Goal: Task Accomplishment & Management: Manage account settings

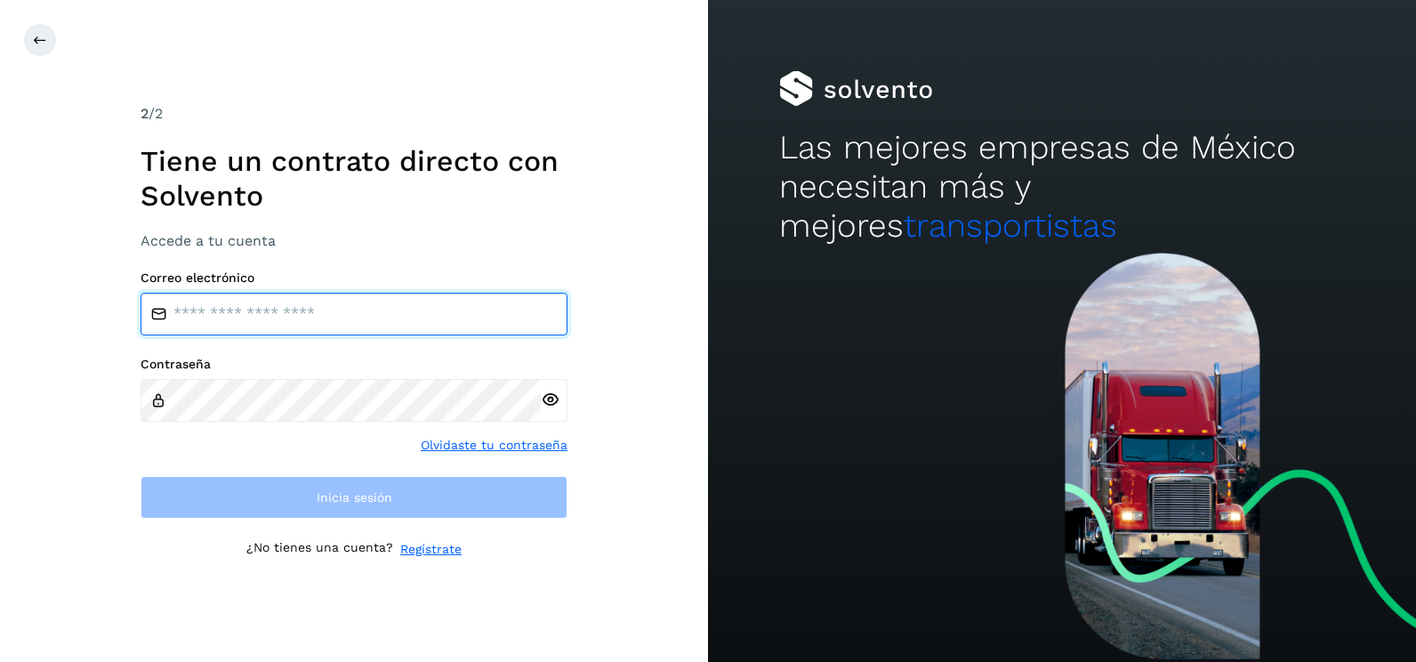
type input "**********"
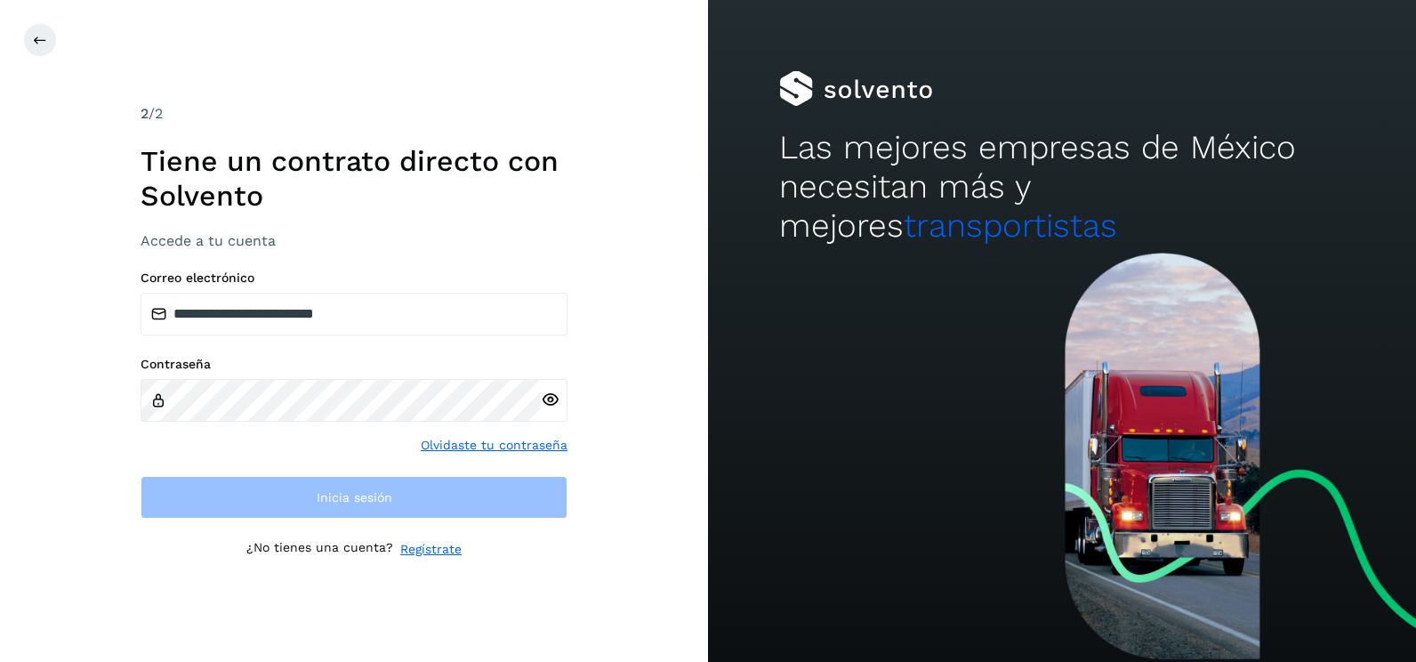
click at [543, 354] on div "**********" at bounding box center [354, 394] width 427 height 248
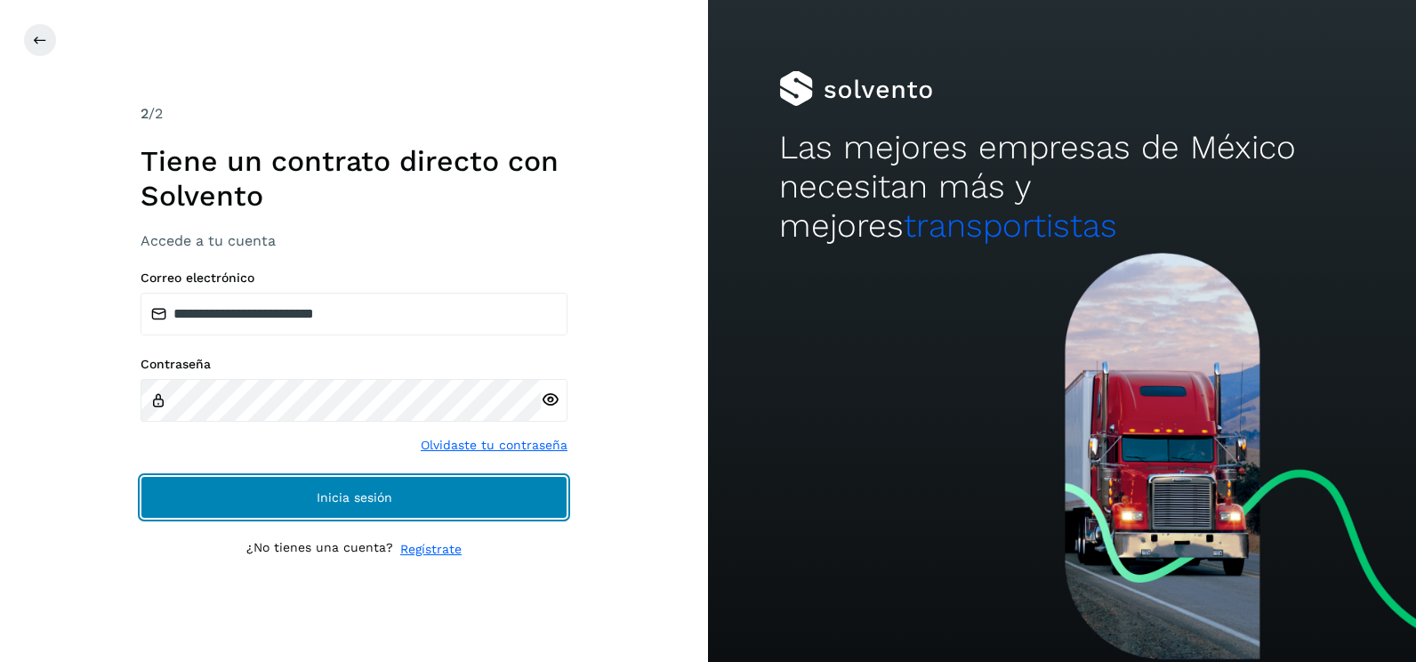
click at [490, 515] on button "Inicia sesión" at bounding box center [354, 497] width 427 height 43
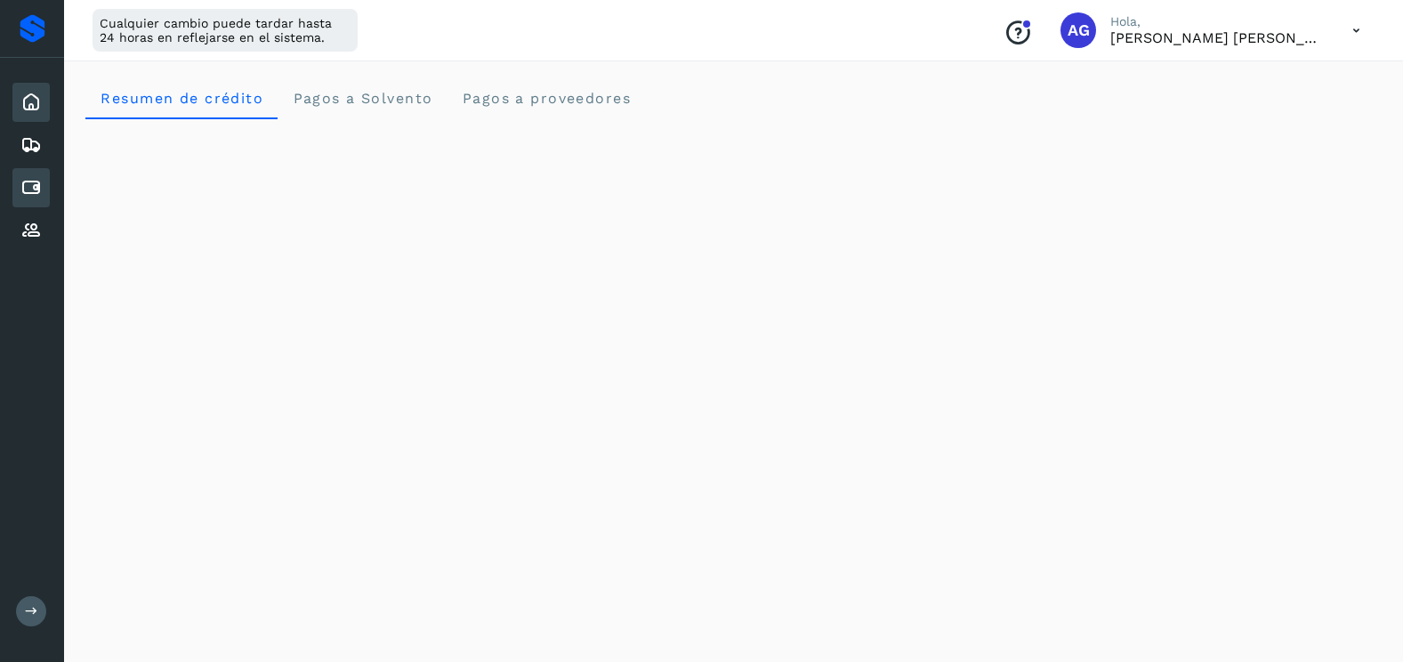
click at [34, 191] on icon at bounding box center [30, 187] width 21 height 21
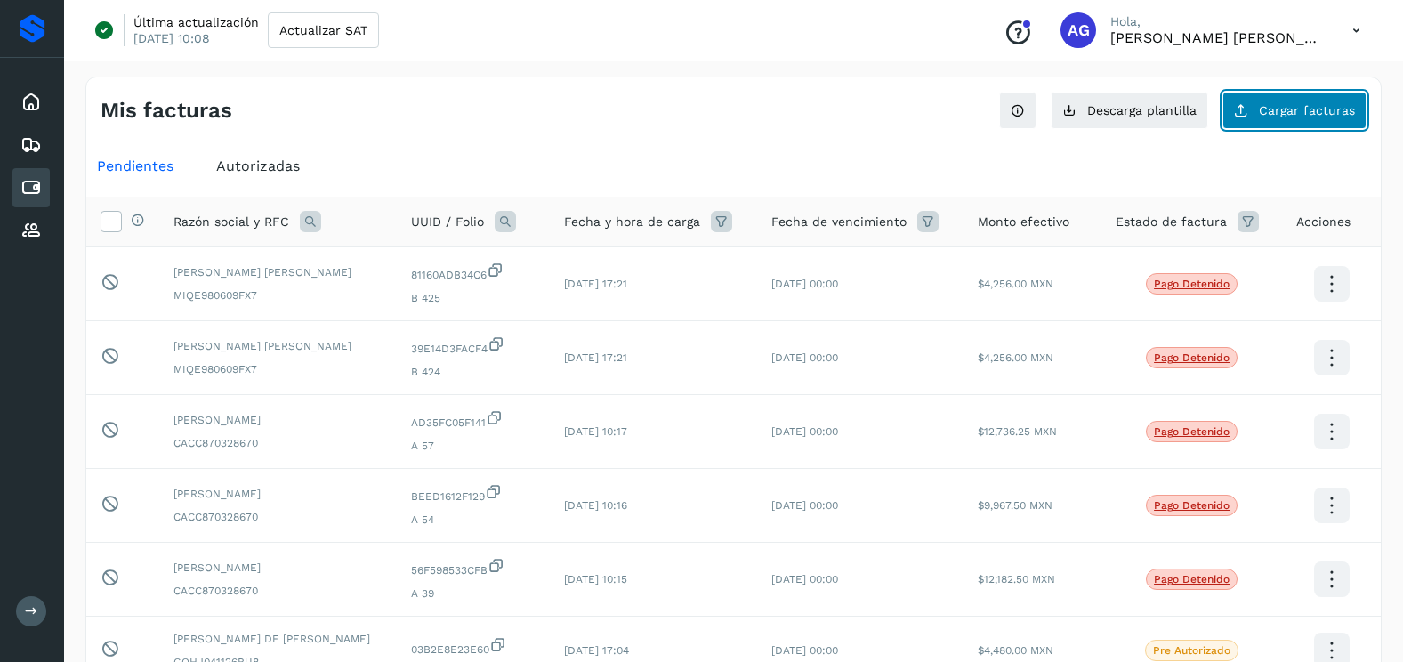
click at [1256, 115] on button "Cargar facturas" at bounding box center [1294, 110] width 144 height 37
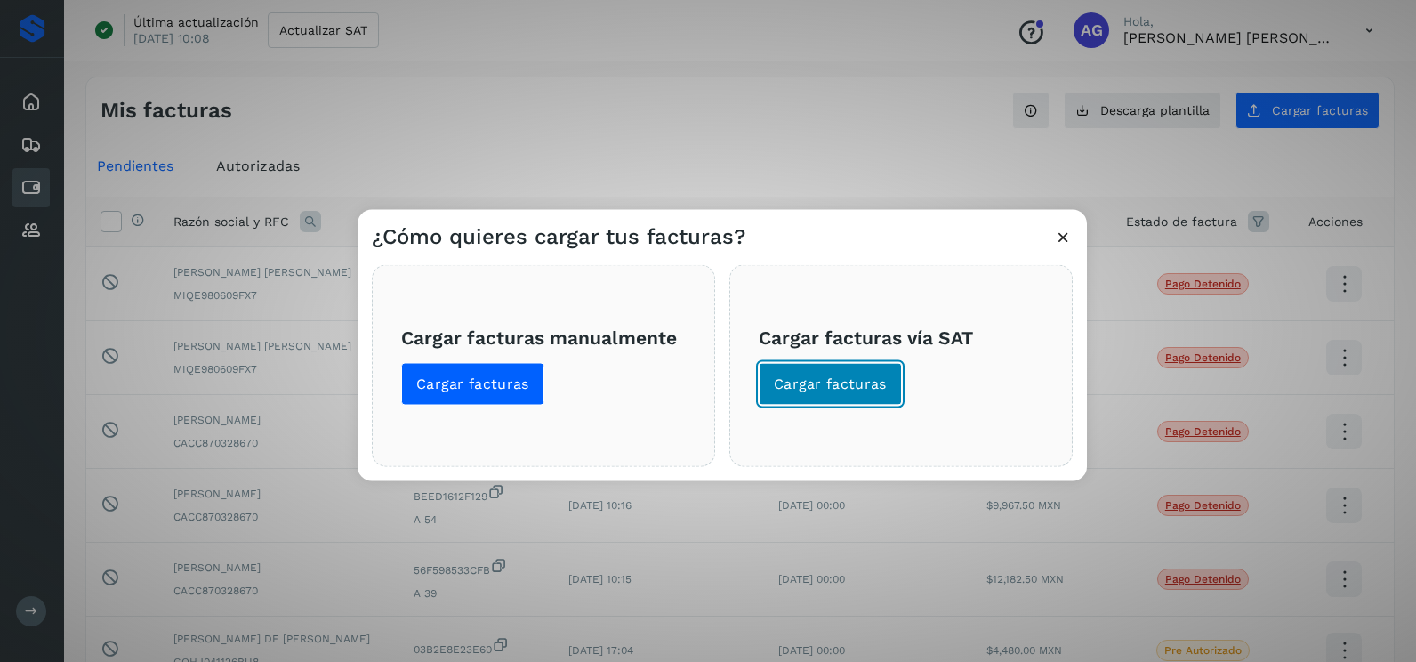
click at [818, 376] on span "Cargar facturas" at bounding box center [830, 384] width 113 height 20
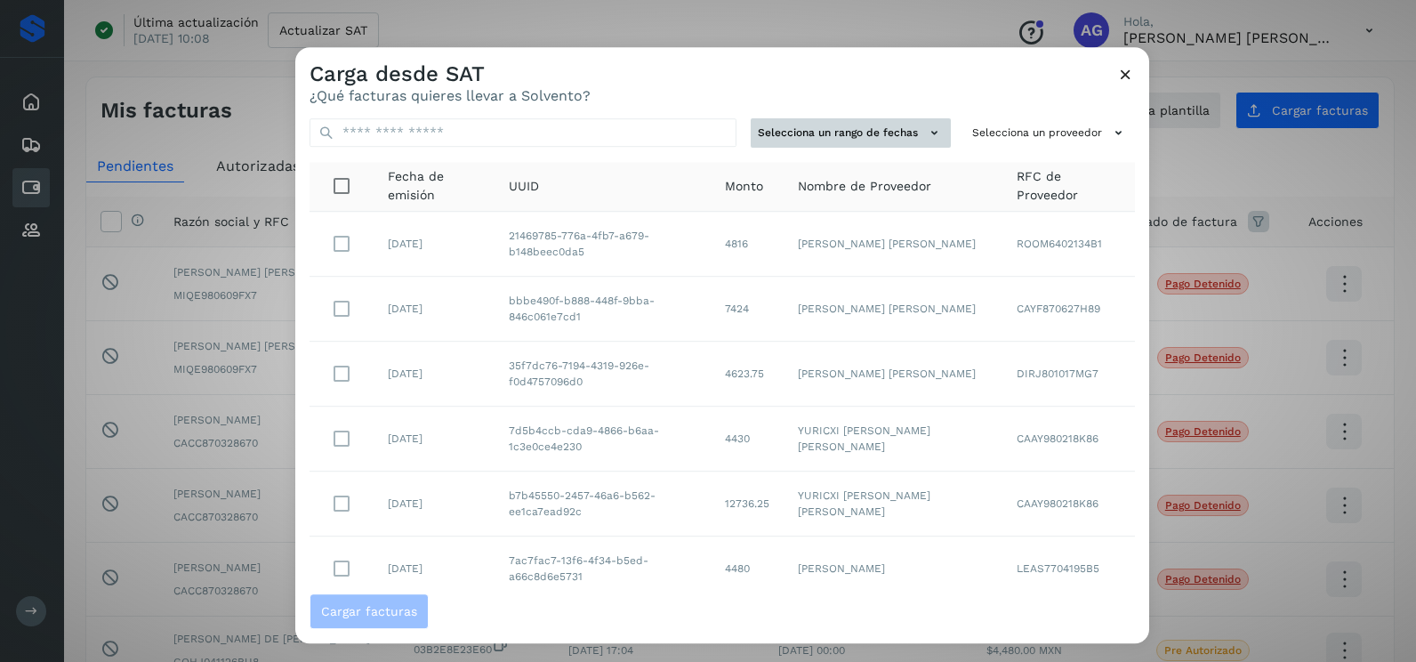
click at [908, 130] on button "Selecciona un rango de fechas" at bounding box center [851, 132] width 200 height 29
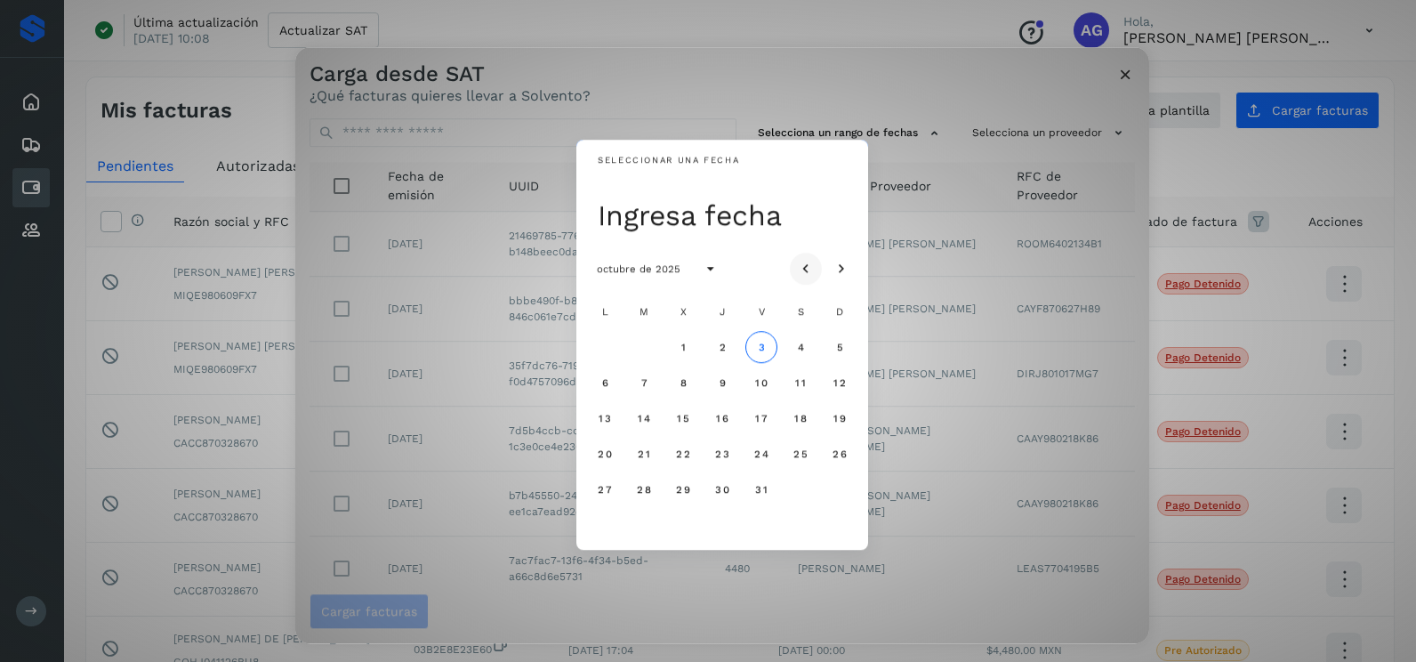
click at [808, 261] on icon "Mes anterior" at bounding box center [806, 270] width 18 height 18
click at [647, 387] on span "9" at bounding box center [643, 382] width 8 height 12
click at [683, 383] on span "10" at bounding box center [682, 382] width 13 height 12
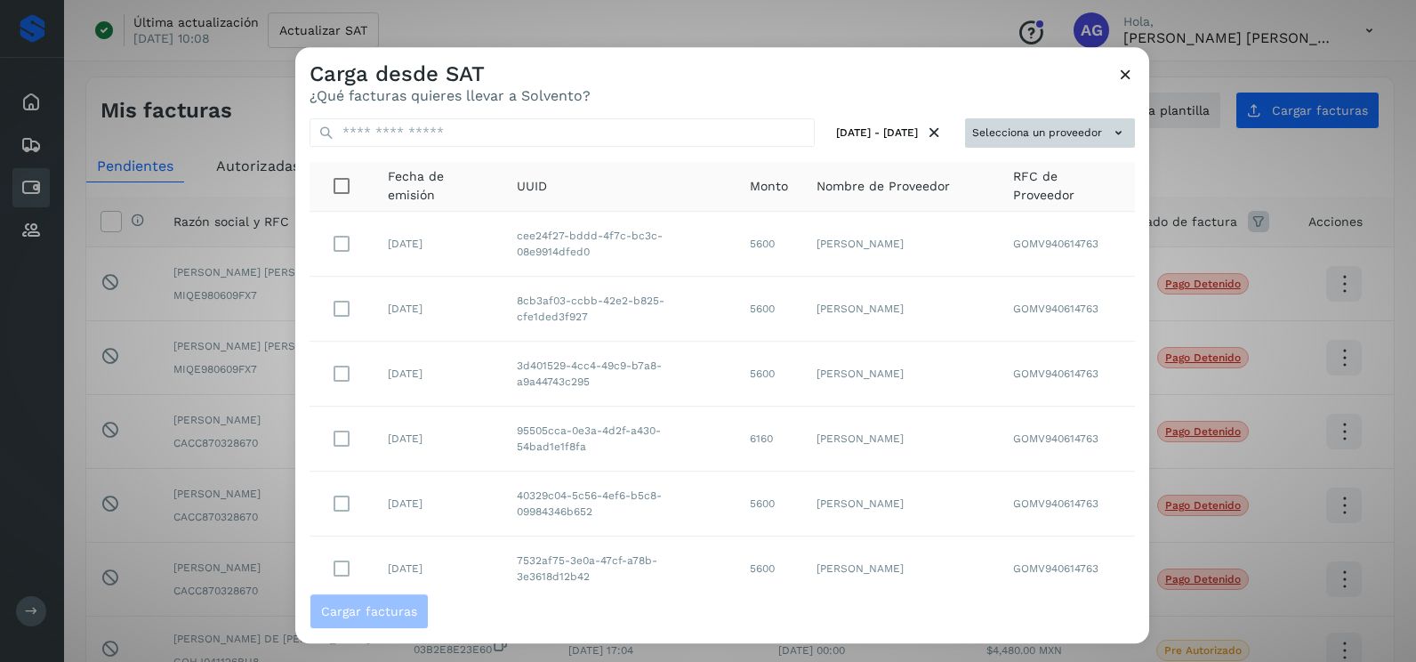
click at [994, 130] on button "Selecciona un proveedor" at bounding box center [1050, 132] width 170 height 29
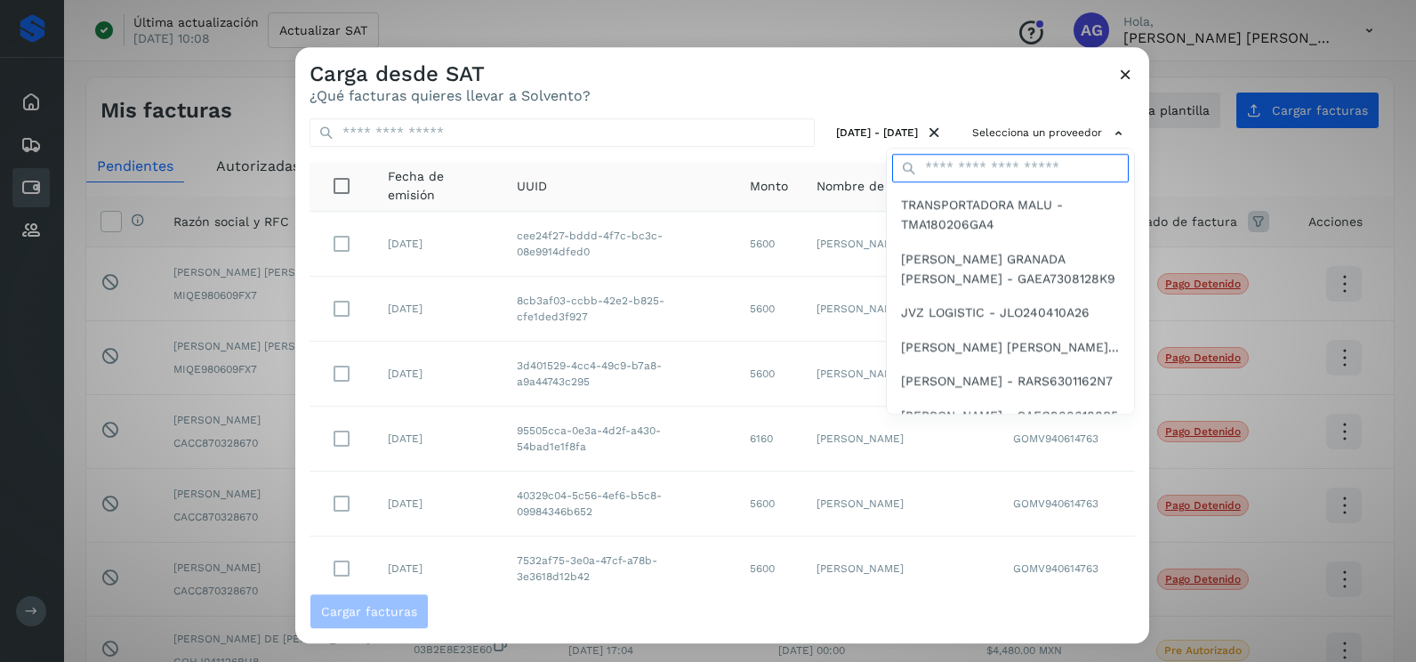
click at [948, 163] on input "text" at bounding box center [1010, 168] width 237 height 28
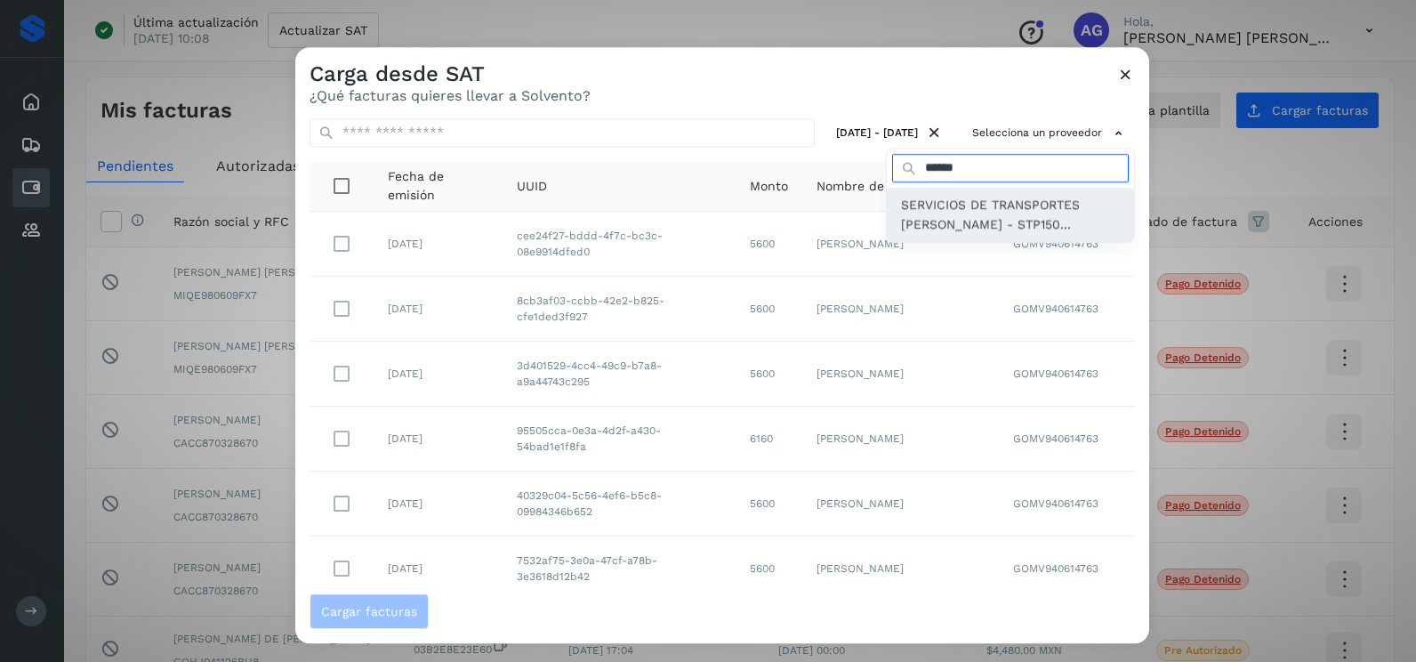
type input "******"
click at [974, 217] on span "SERVICIOS DE TRANSPORTES [PERSON_NAME] - STP150..." at bounding box center [1010, 215] width 219 height 40
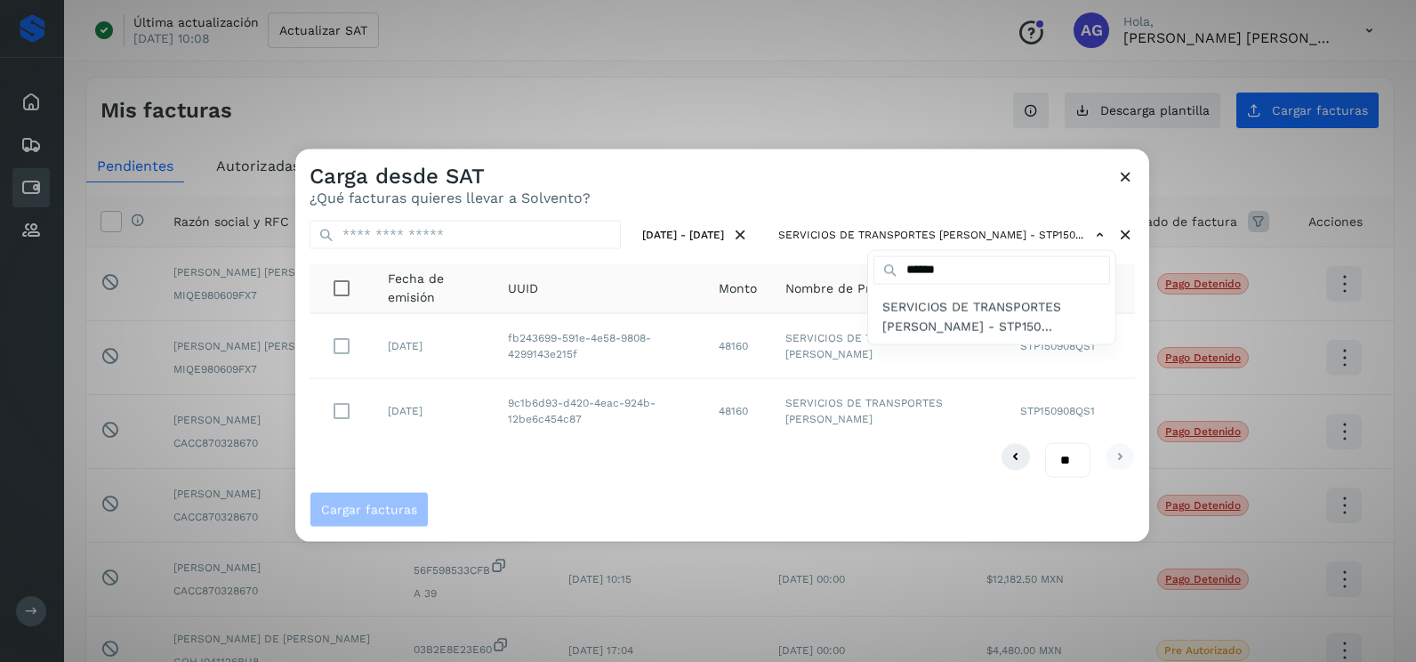
click at [338, 404] on div at bounding box center [1003, 480] width 1416 height 662
click at [336, 409] on div at bounding box center [1003, 480] width 1416 height 662
click at [339, 410] on div at bounding box center [1003, 480] width 1416 height 662
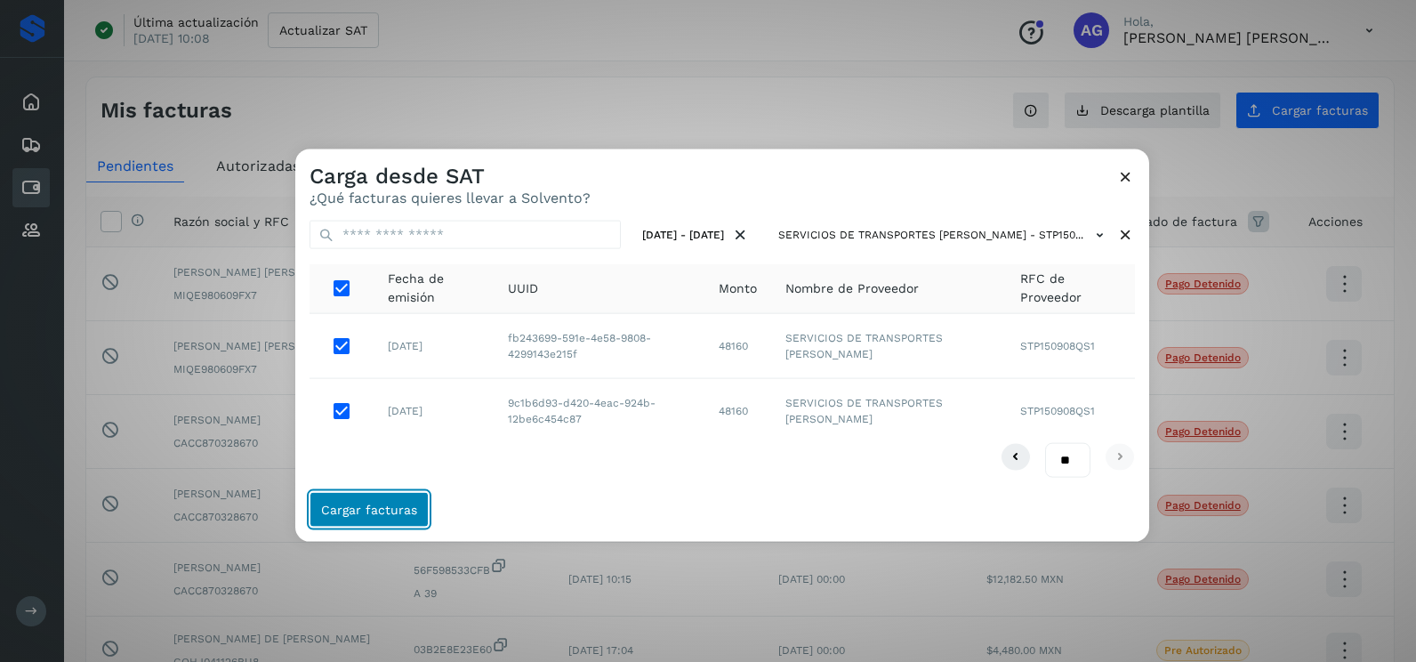
click at [406, 513] on span "Cargar facturas" at bounding box center [369, 508] width 96 height 12
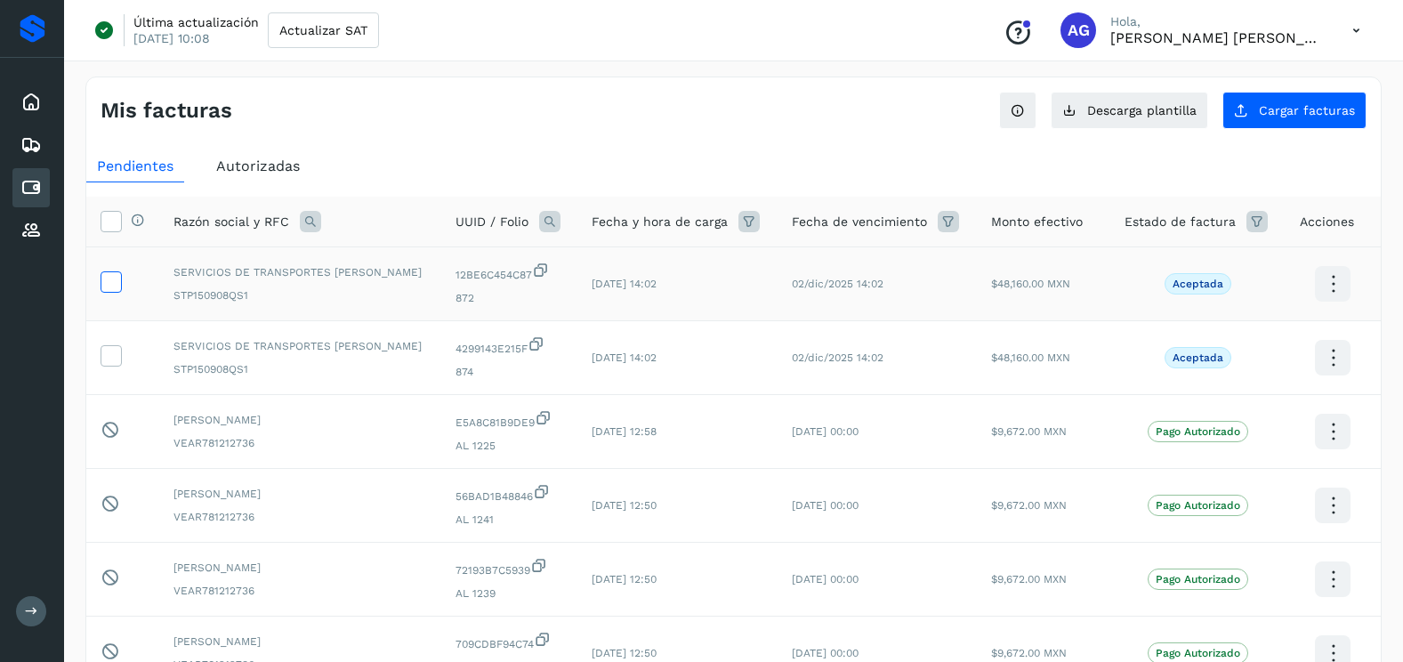
click at [117, 279] on icon at bounding box center [110, 280] width 19 height 19
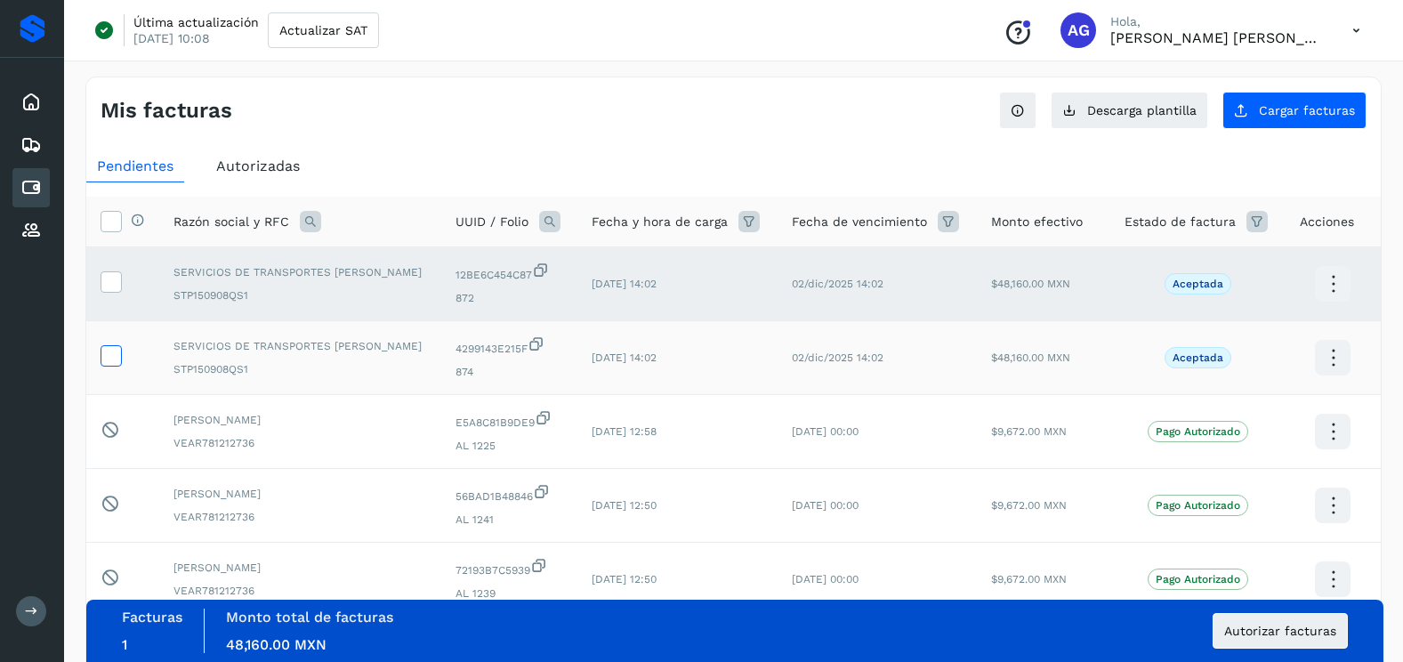
click at [111, 352] on icon at bounding box center [110, 354] width 19 height 19
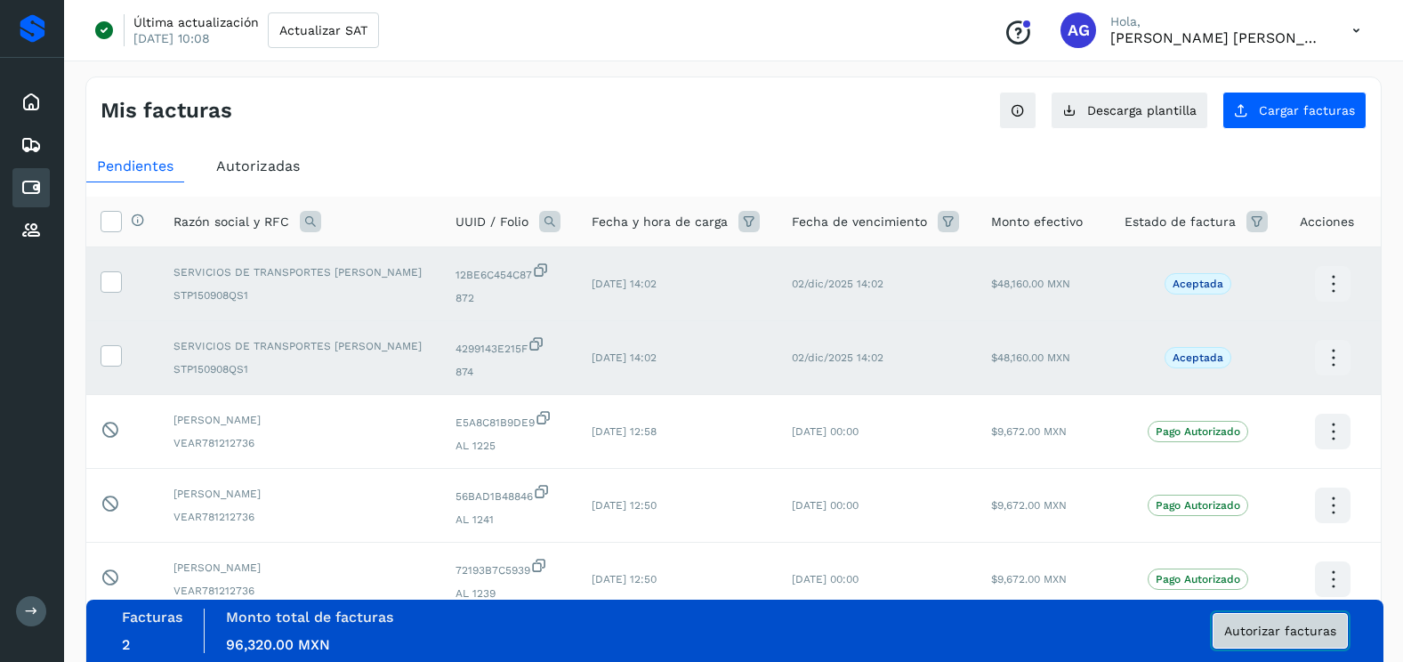
click at [1314, 625] on span "Autorizar facturas" at bounding box center [1280, 630] width 112 height 12
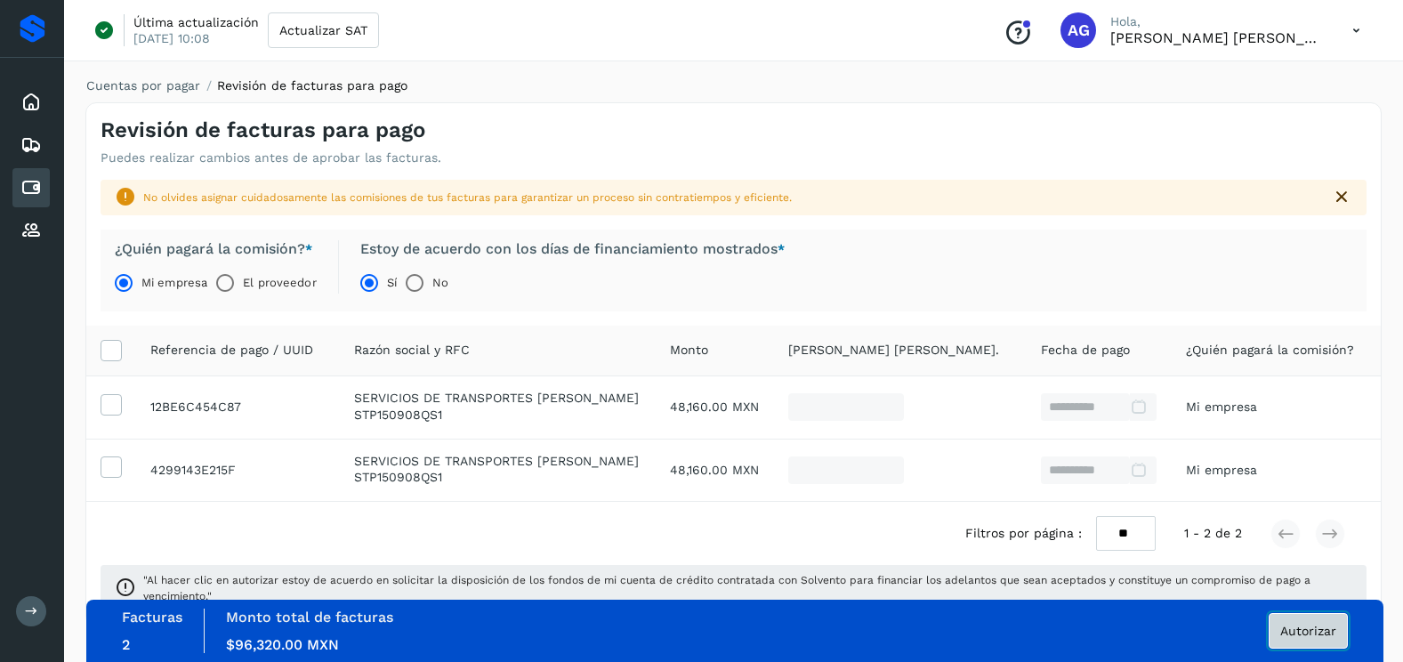
click at [1290, 630] on span "Autorizar" at bounding box center [1308, 630] width 56 height 12
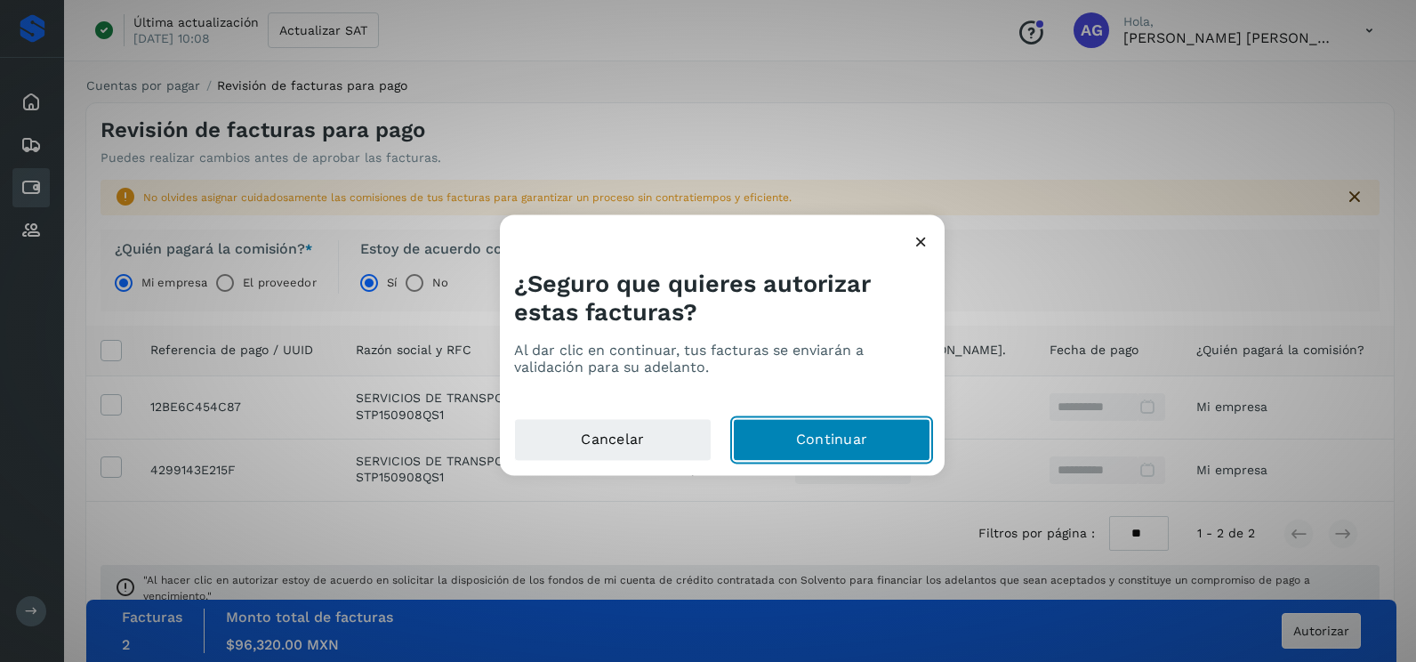
click at [744, 441] on button "Continuar" at bounding box center [831, 440] width 197 height 43
